Goal: Check status: Check status

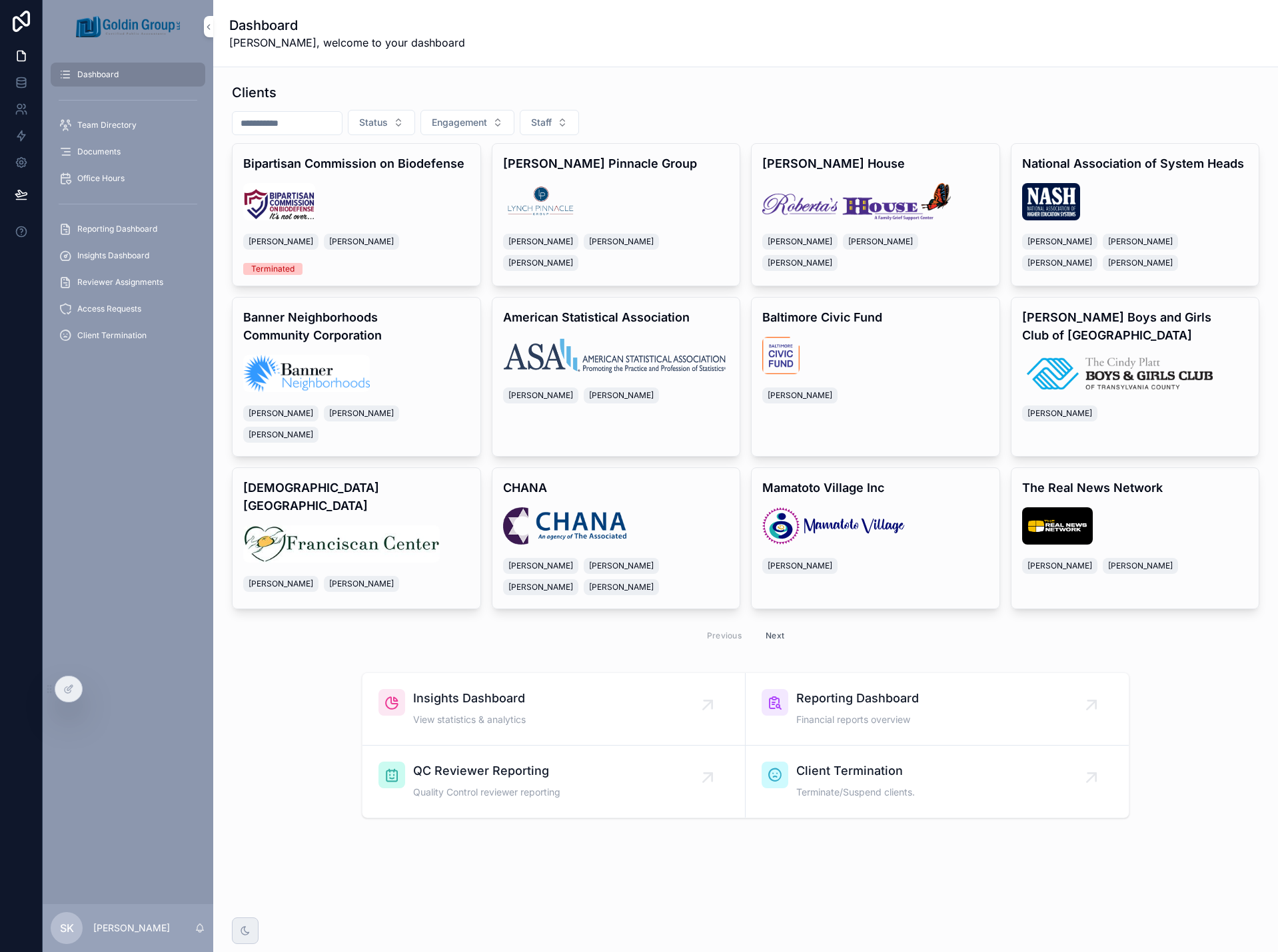
click at [448, 177] on div "Bipartisan Commission on Biodefense [PERSON_NAME] [PERSON_NAME] Terminated" at bounding box center [356, 214] width 248 height 142
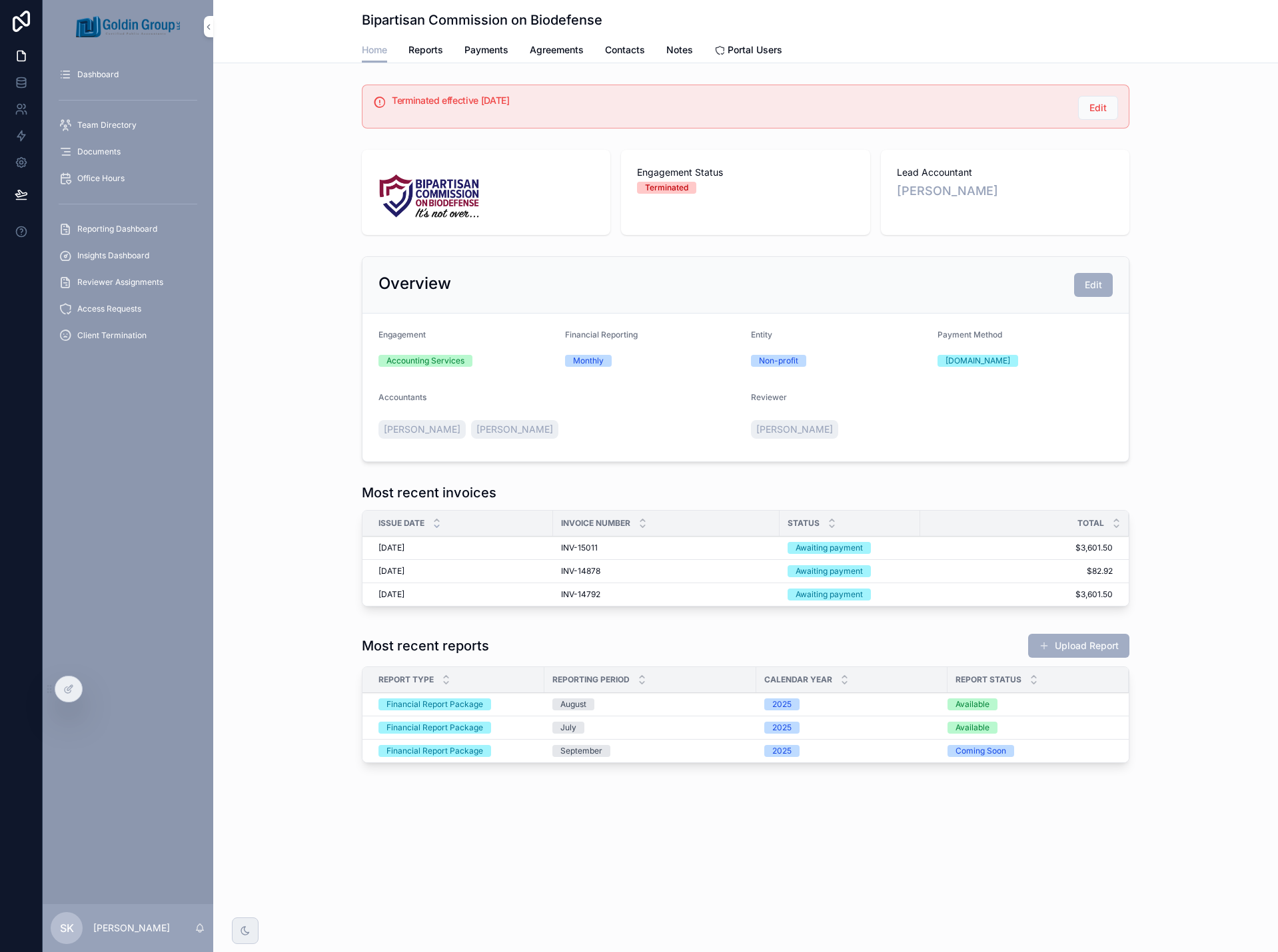
click at [140, 334] on span "Client Termination" at bounding box center [111, 335] width 69 height 10
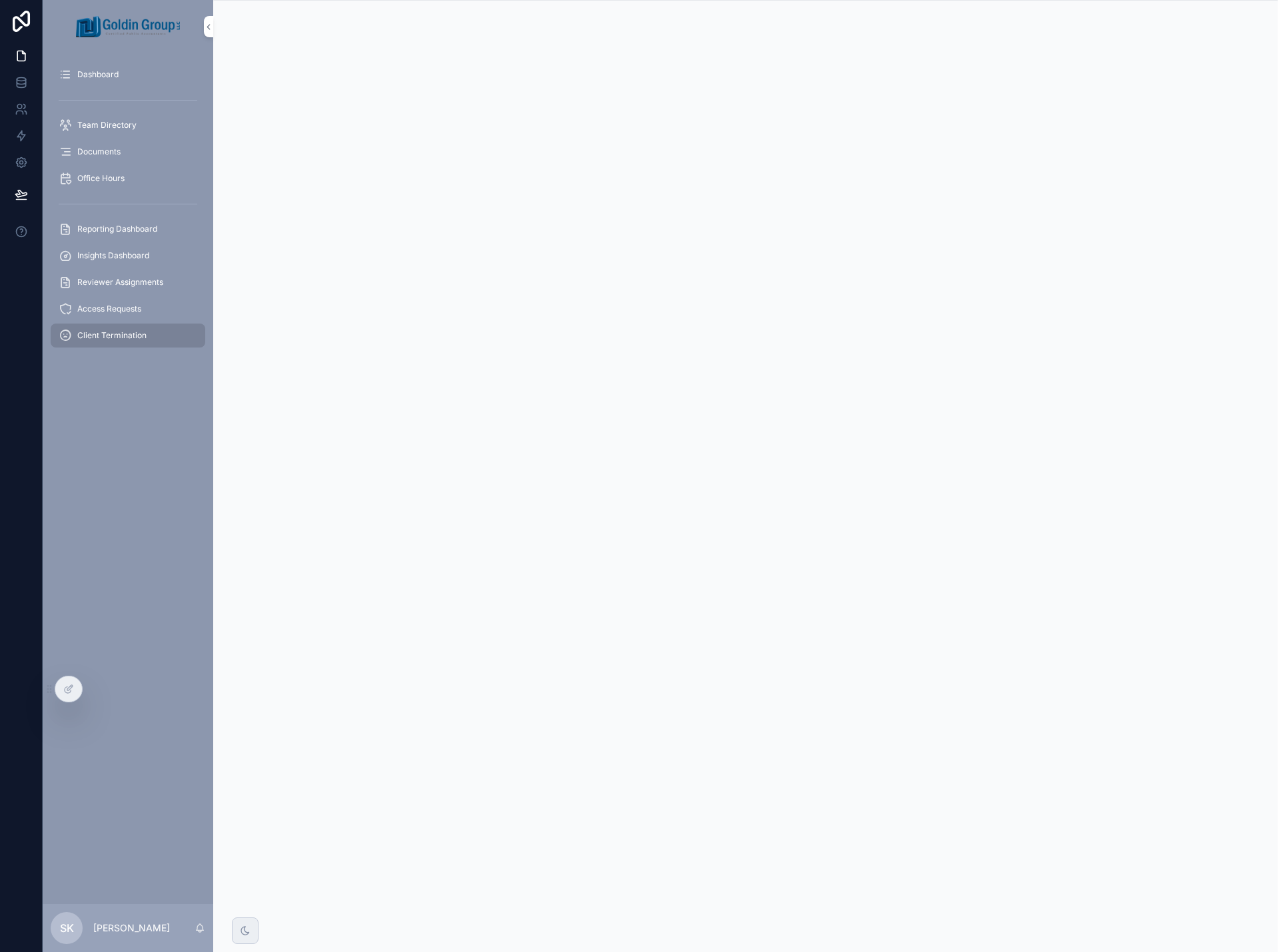
click at [109, 75] on span "Dashboard" at bounding box center [98, 74] width 42 height 10
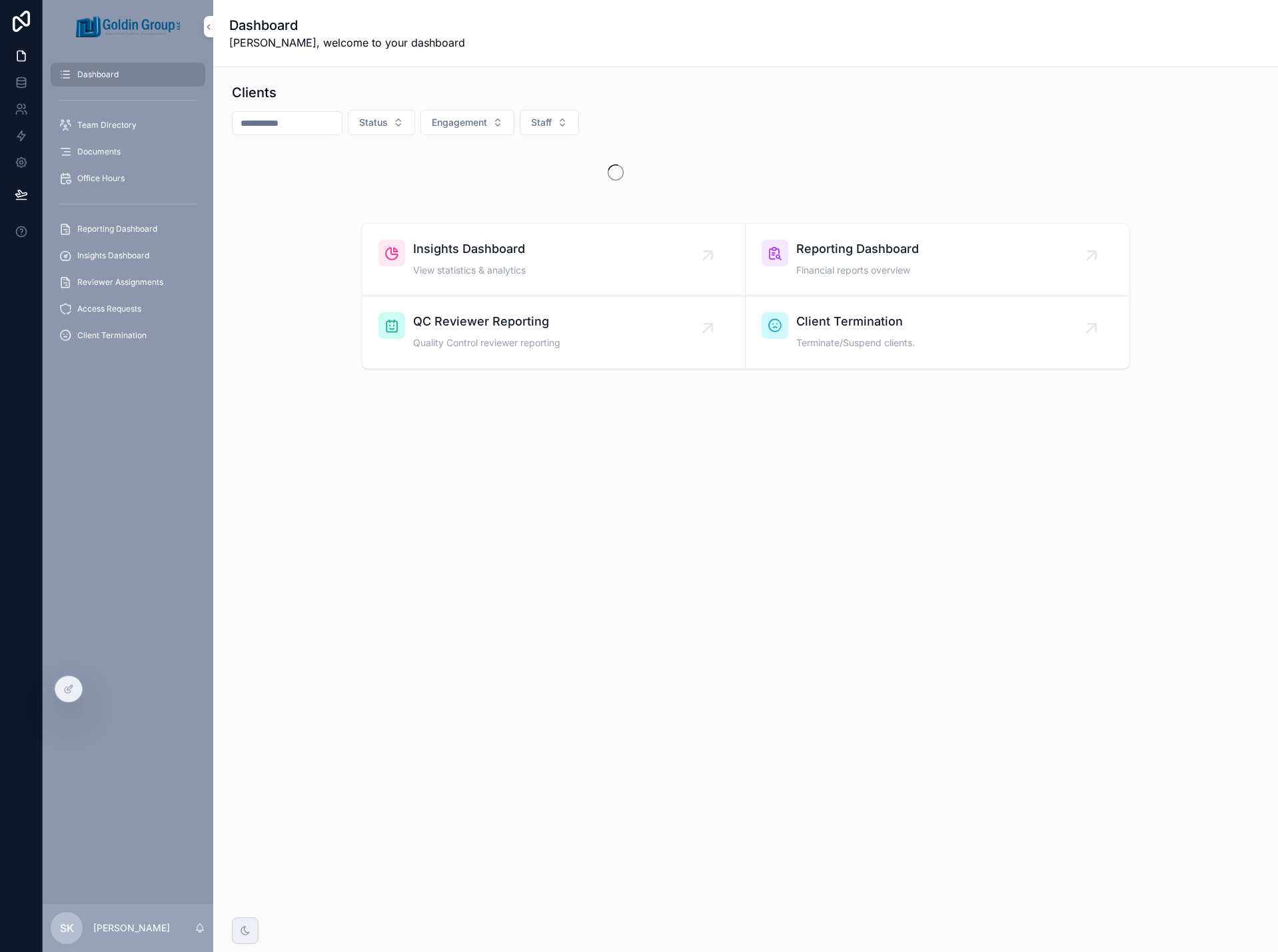
click at [311, 124] on input "scrollable content" at bounding box center [287, 124] width 109 height 19
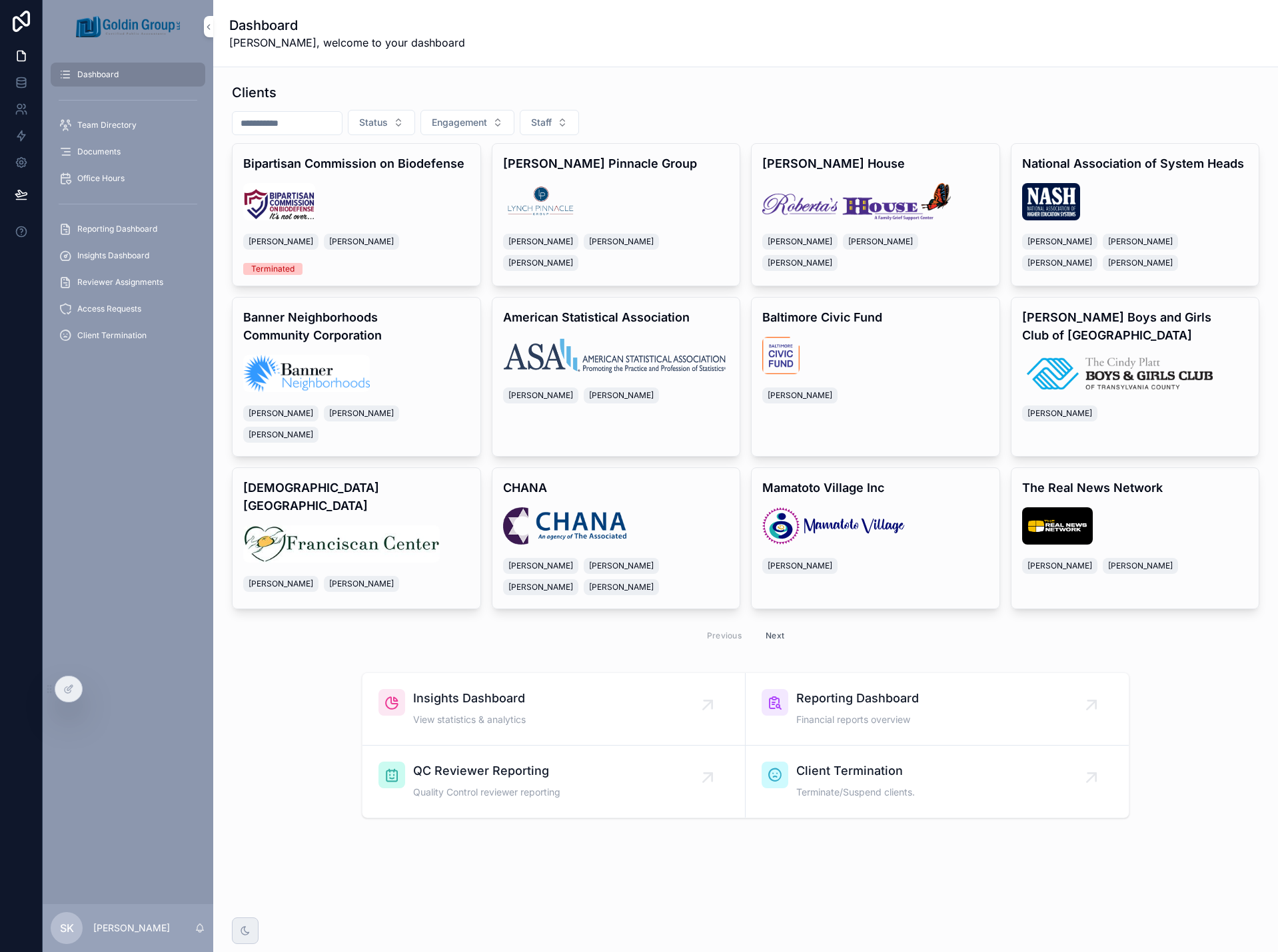
click at [372, 183] on div "scrollable content" at bounding box center [357, 202] width 227 height 38
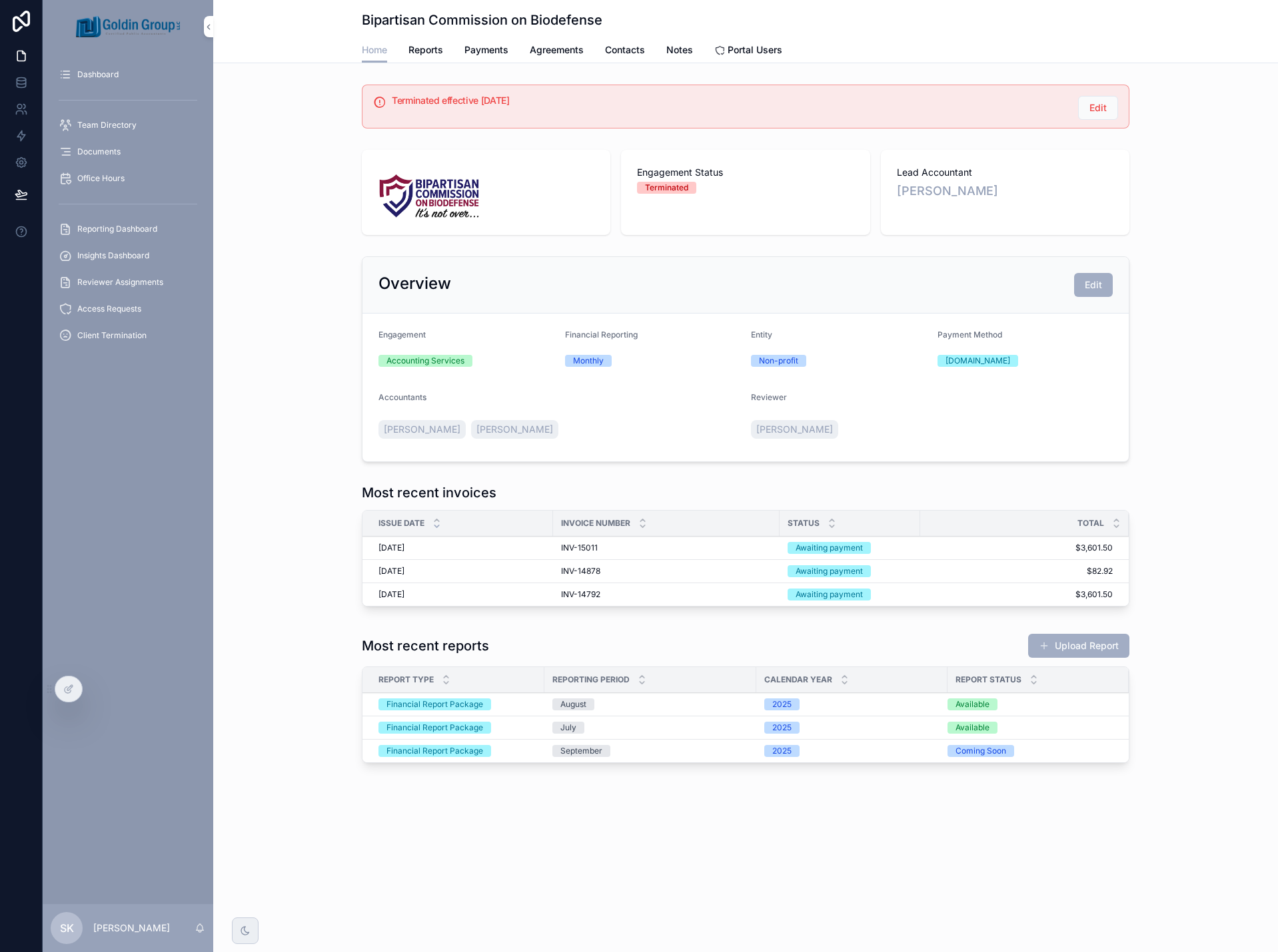
drag, startPoint x: 496, startPoint y: 52, endPoint x: 502, endPoint y: 67, distance: 16.2
click at [497, 52] on span "Payments" at bounding box center [486, 50] width 44 height 13
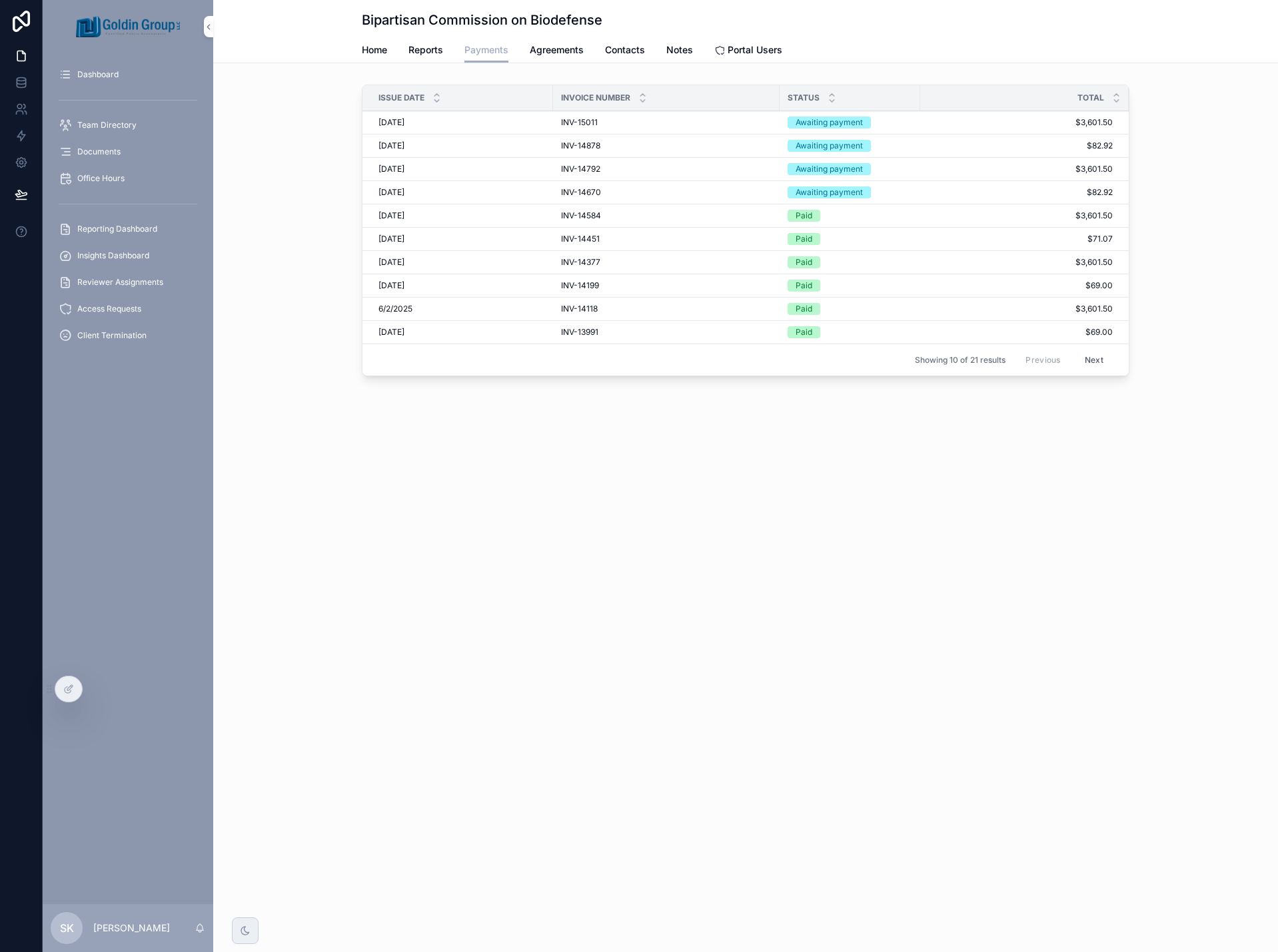
click at [472, 124] on div "[DATE] [DATE]" at bounding box center [462, 122] width 166 height 10
